Goal: Information Seeking & Learning: Understand process/instructions

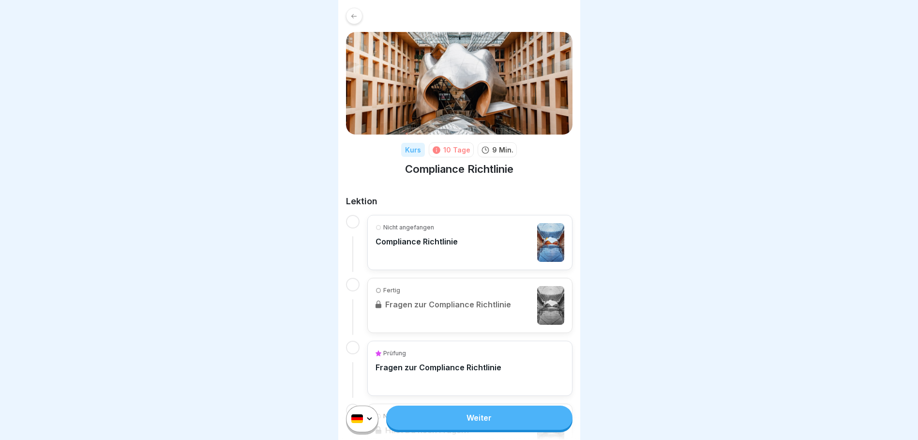
click at [426, 242] on p "Compliance Richtlinie" at bounding box center [417, 242] width 82 height 10
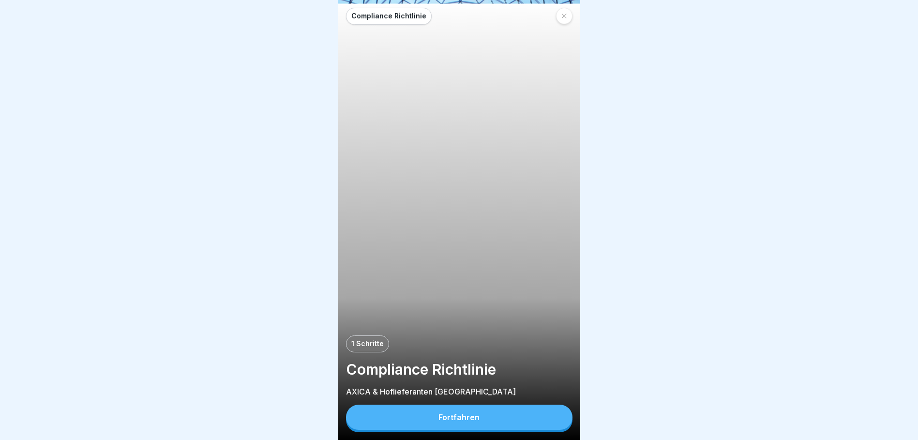
click at [452, 422] on div "Fortfahren" at bounding box center [459, 417] width 41 height 9
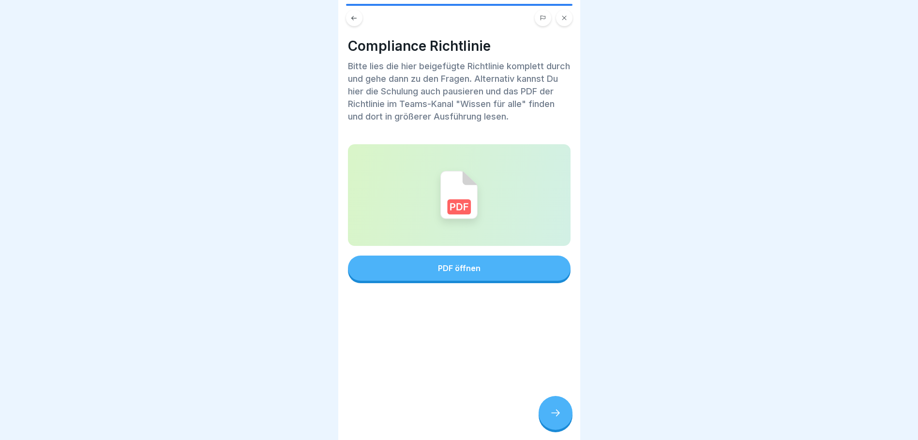
click at [456, 197] on img at bounding box center [458, 195] width 37 height 48
click at [461, 266] on div "PDF öffnen" at bounding box center [459, 268] width 43 height 9
